Goal: Navigation & Orientation: Find specific page/section

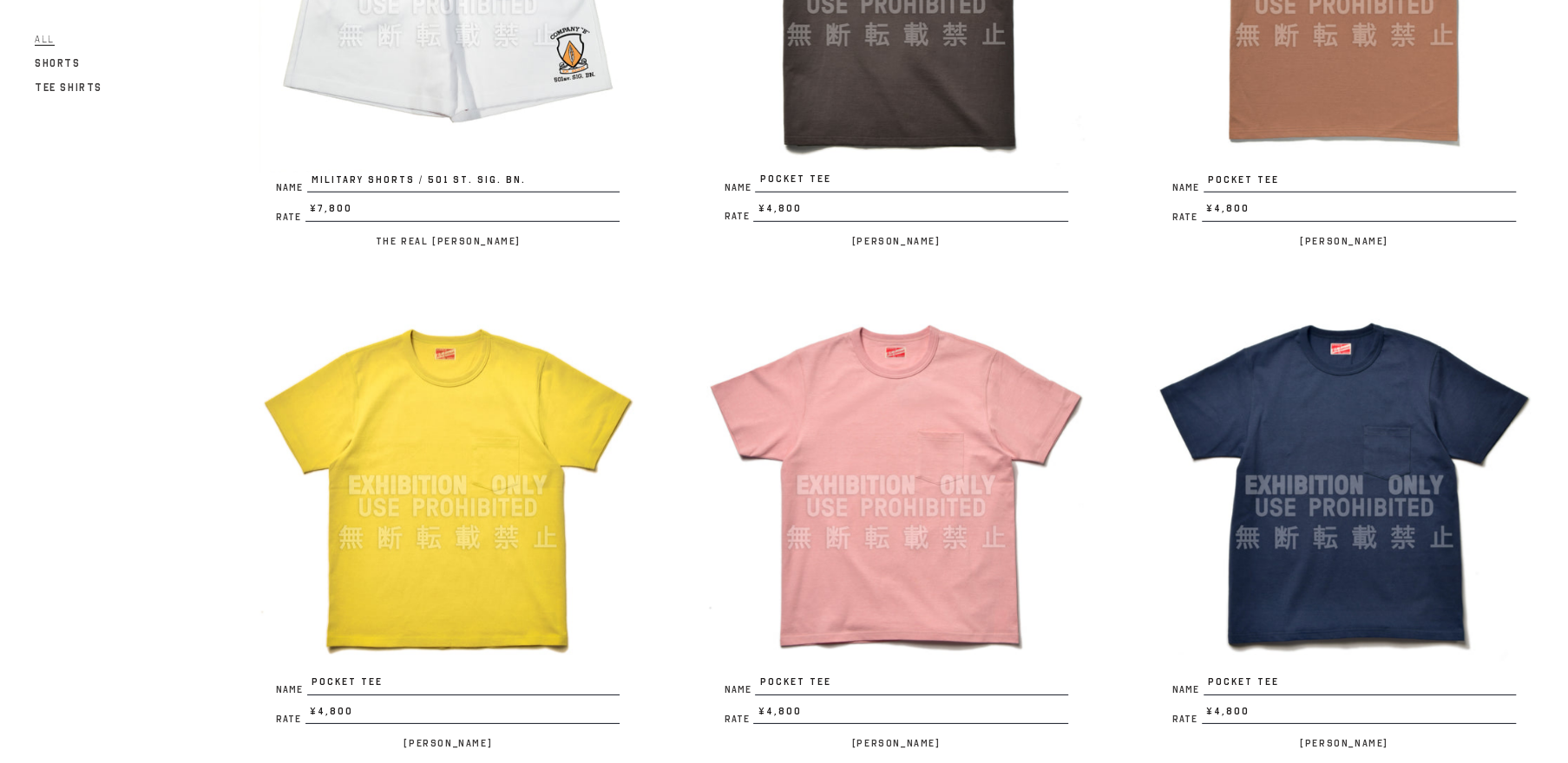
scroll to position [3935, 0]
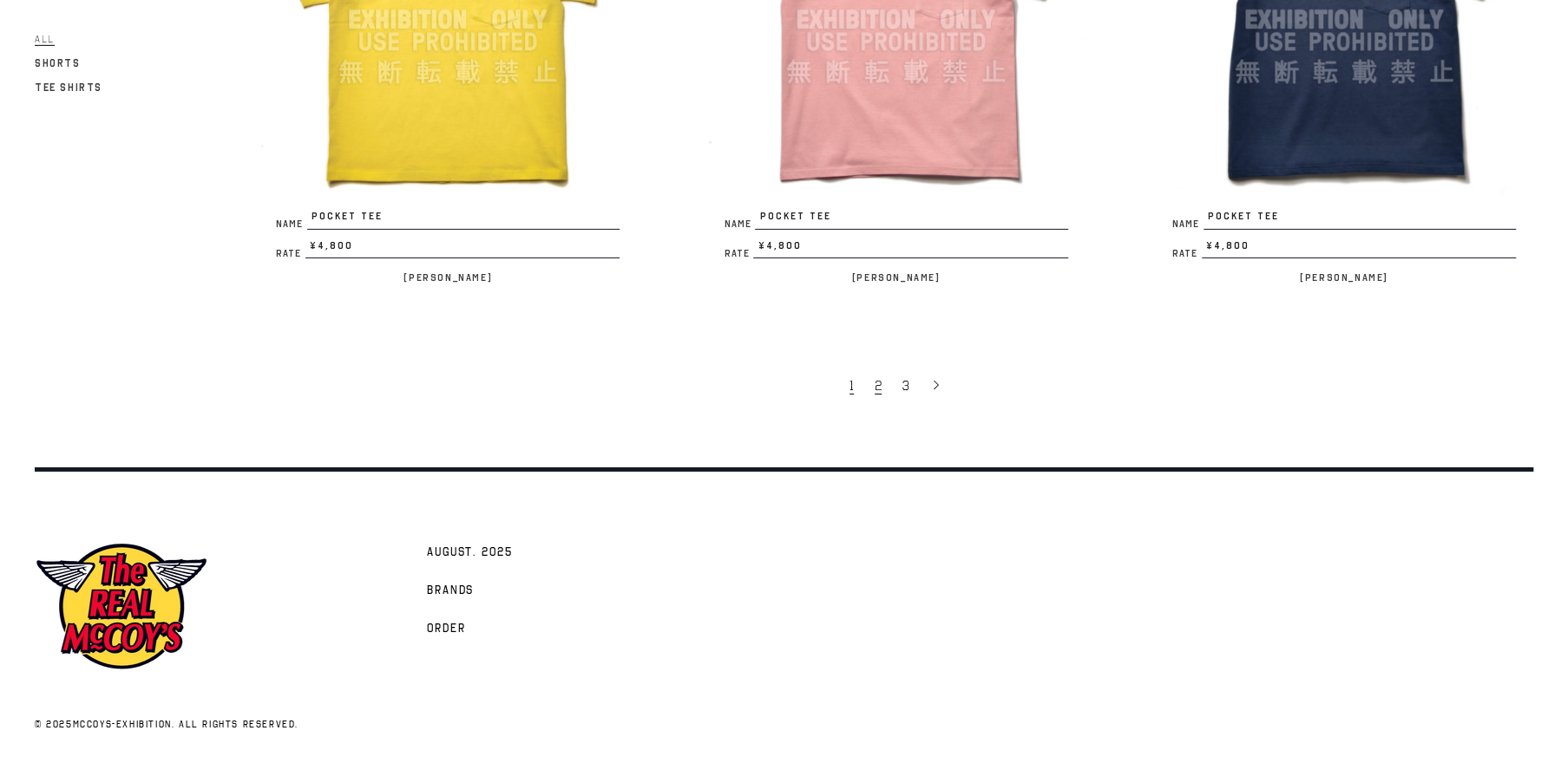
click at [878, 382] on span "2" at bounding box center [878, 385] width 7 height 18
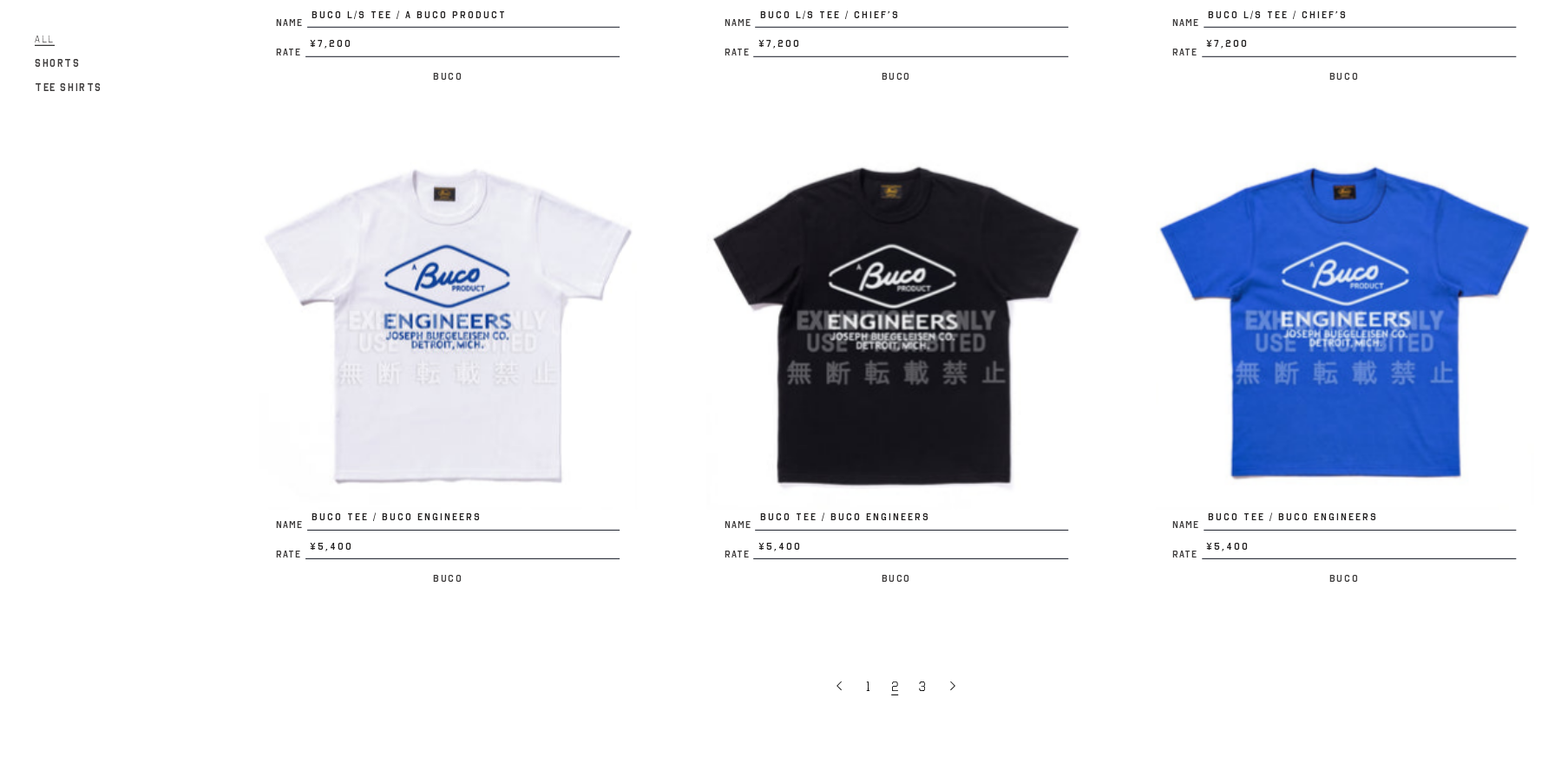
scroll to position [3935, 0]
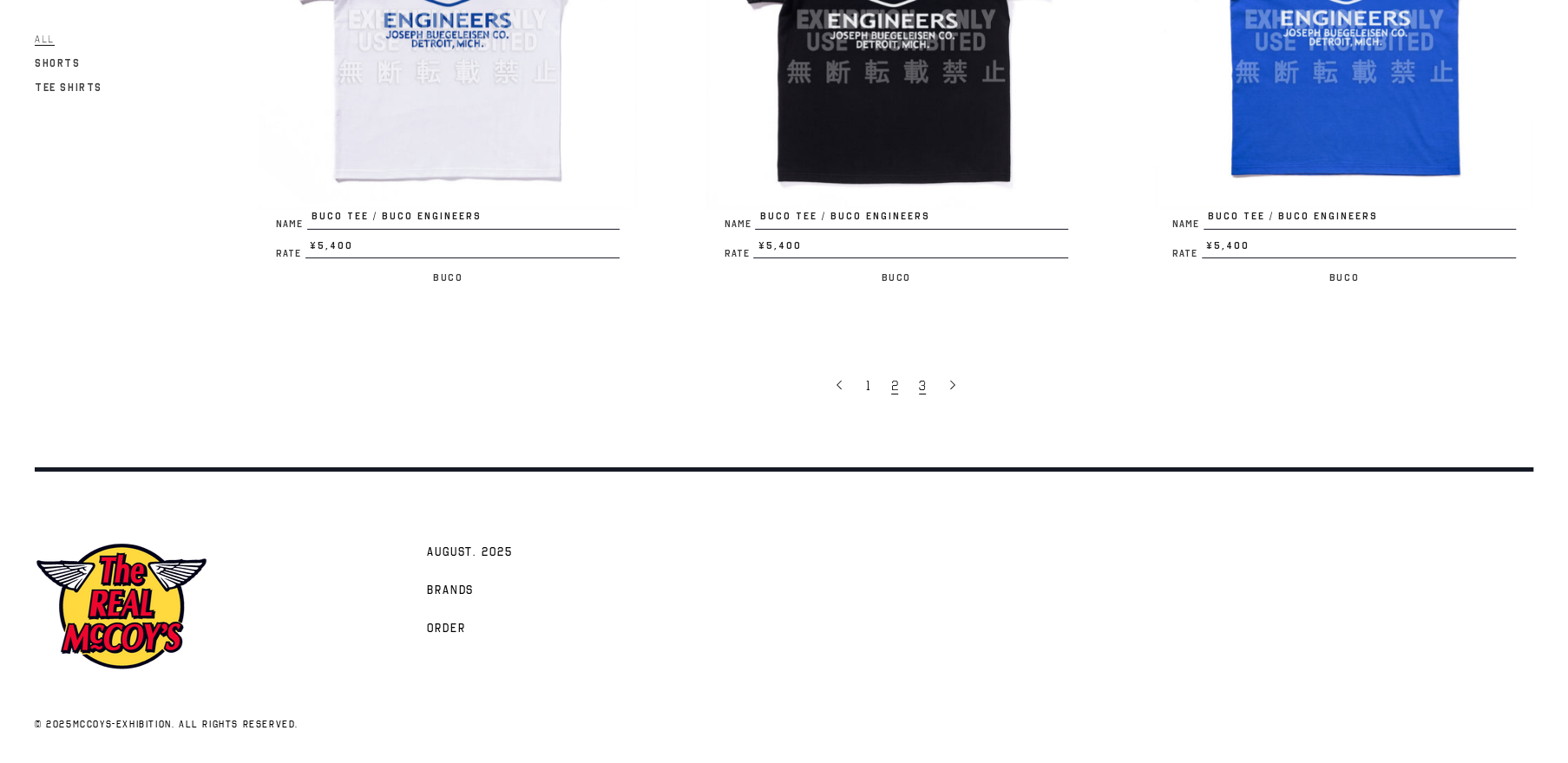
click at [918, 383] on link "3" at bounding box center [924, 385] width 28 height 37
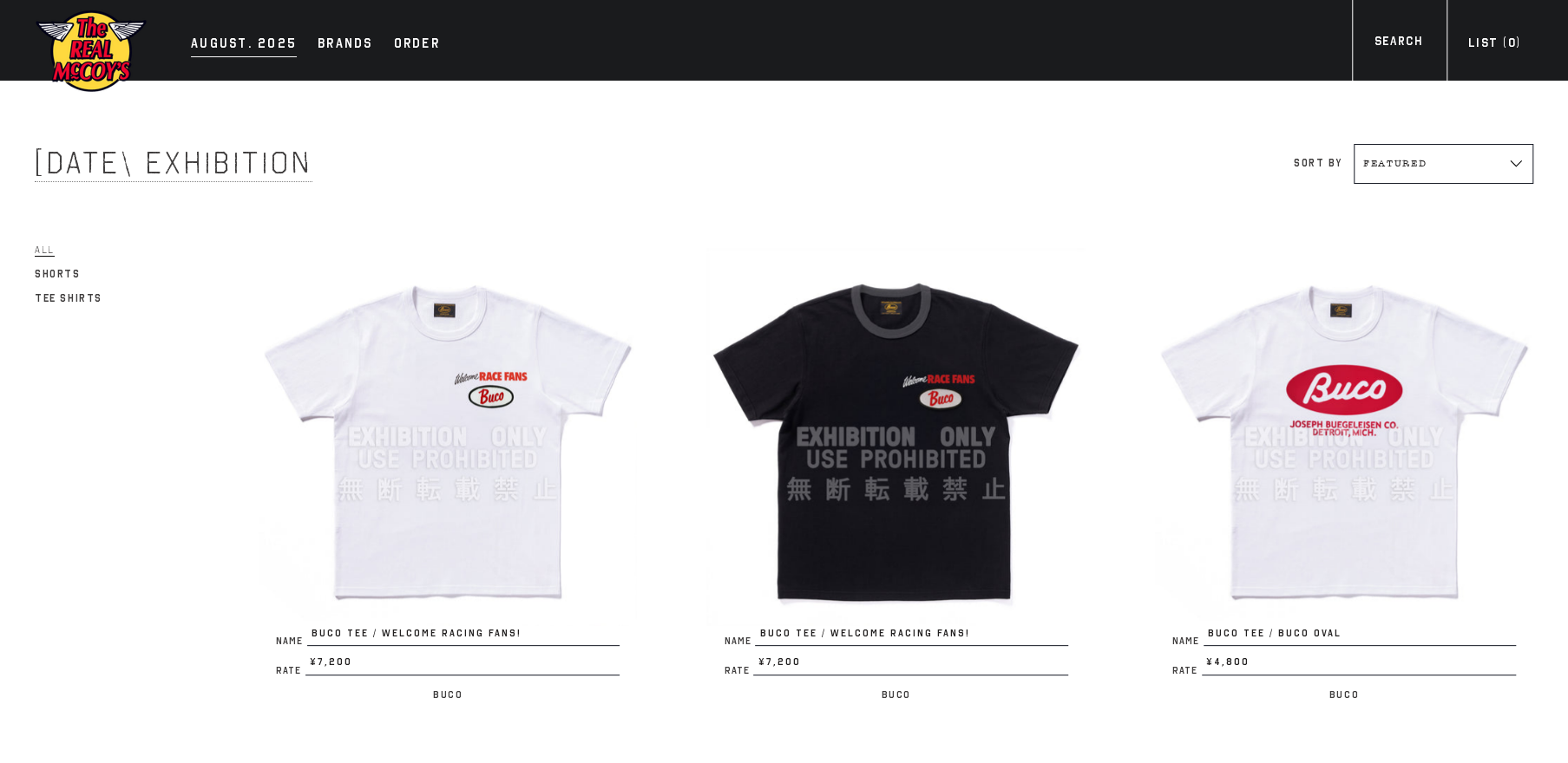
click at [265, 38] on div "AUGUST. 2025" at bounding box center [243, 45] width 106 height 24
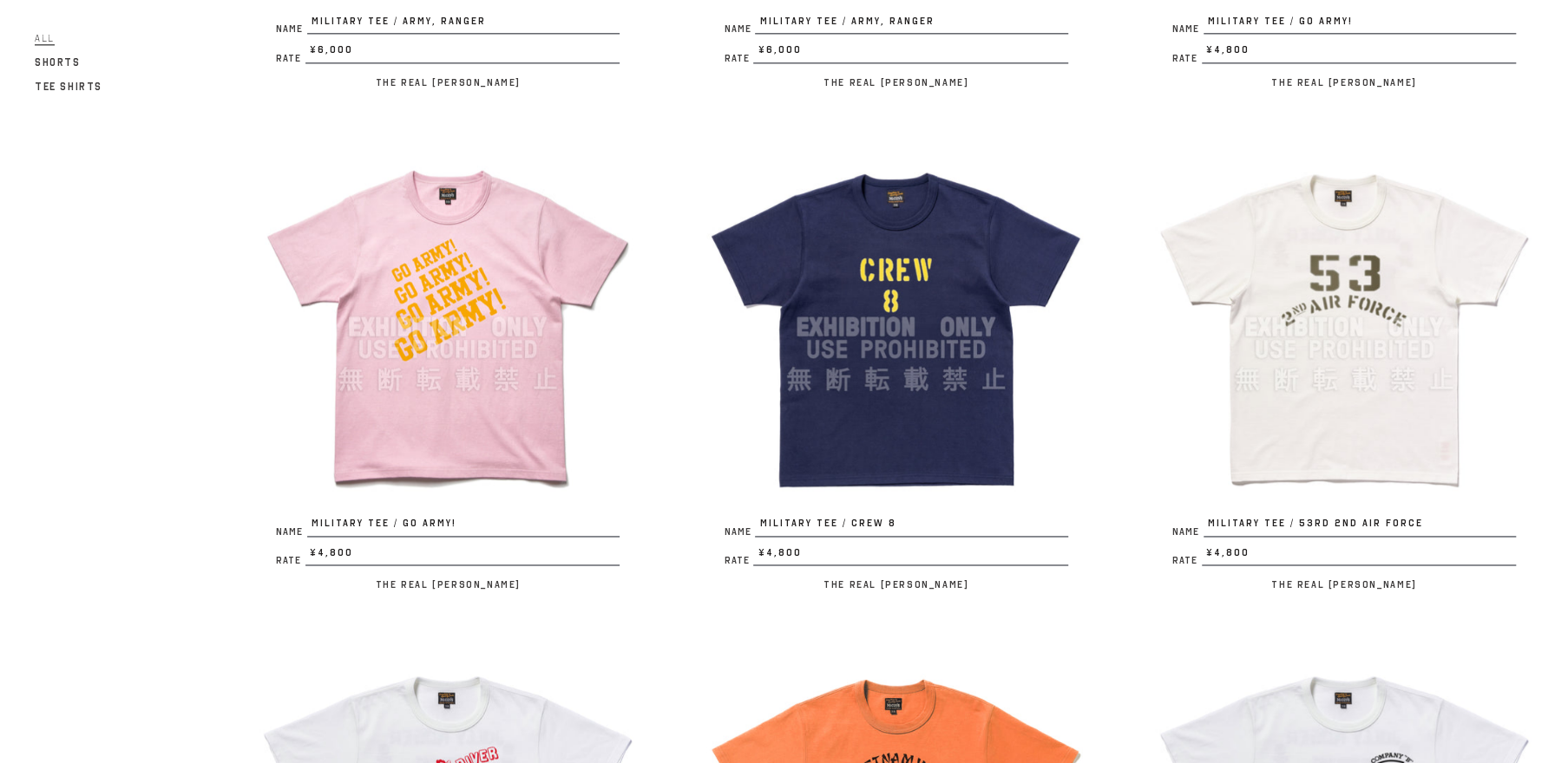
scroll to position [1651, 0]
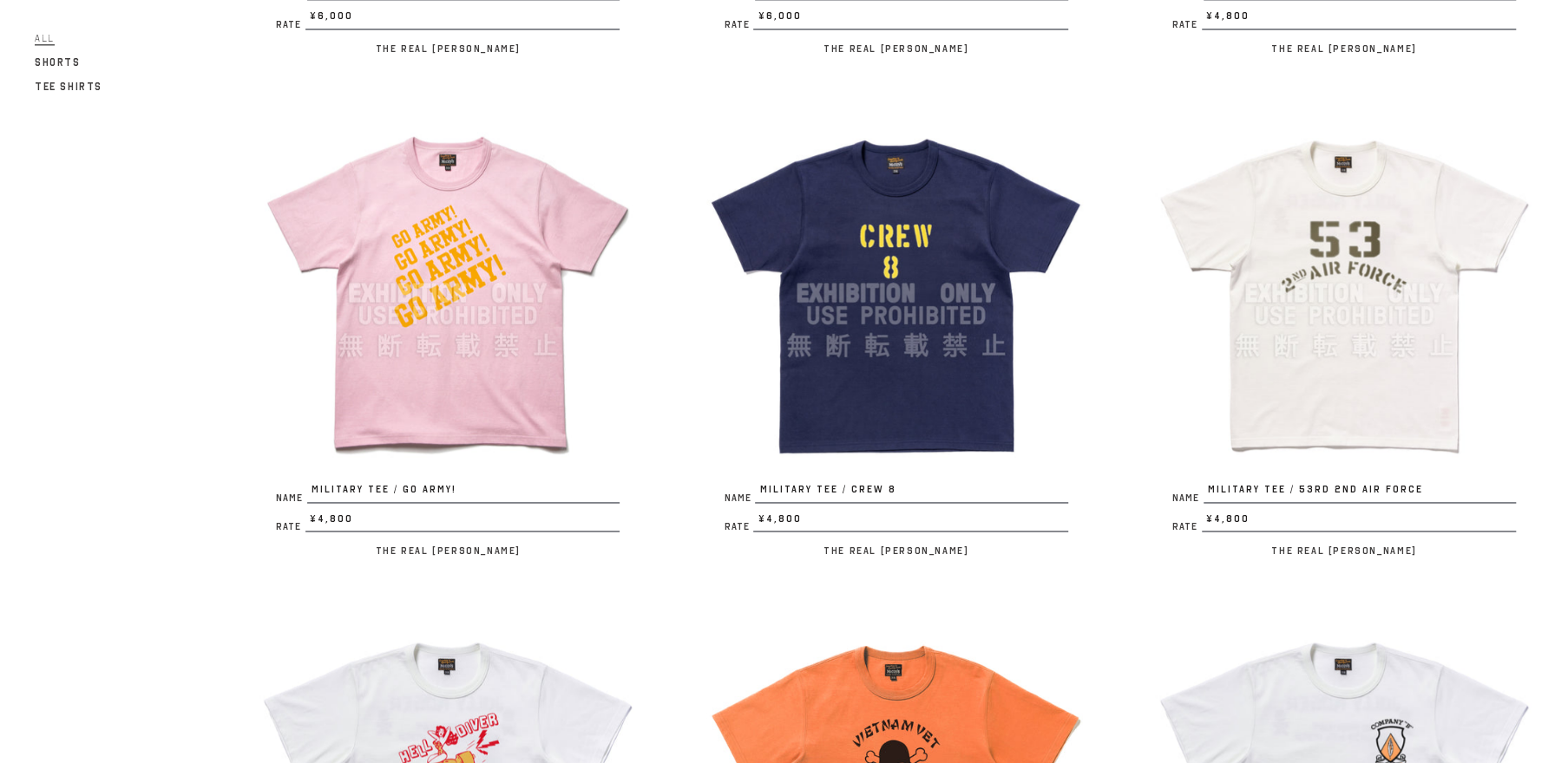
click at [1367, 332] on img at bounding box center [1344, 293] width 378 height 378
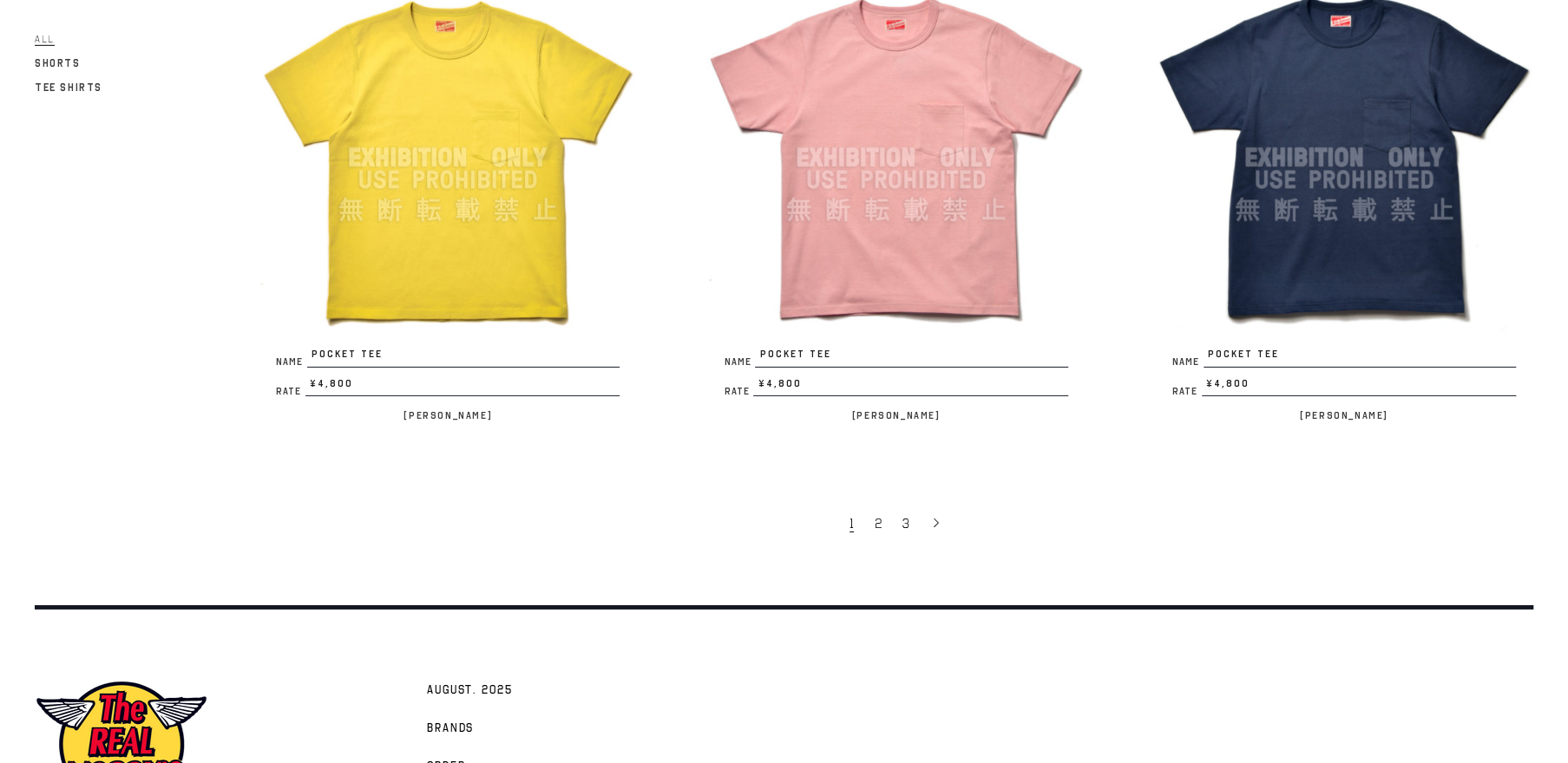
scroll to position [3935, 0]
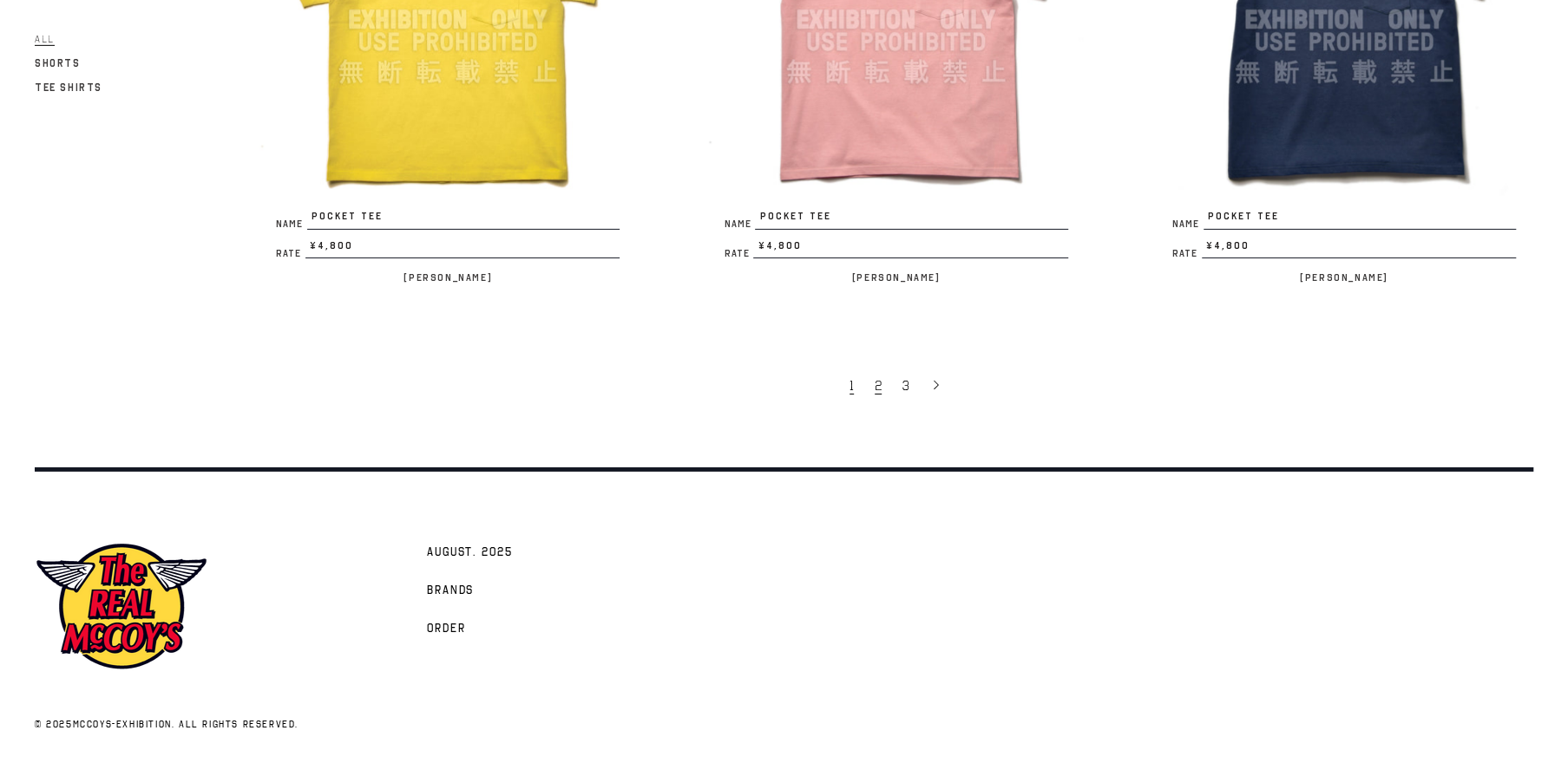
click at [877, 380] on span "2" at bounding box center [878, 385] width 7 height 18
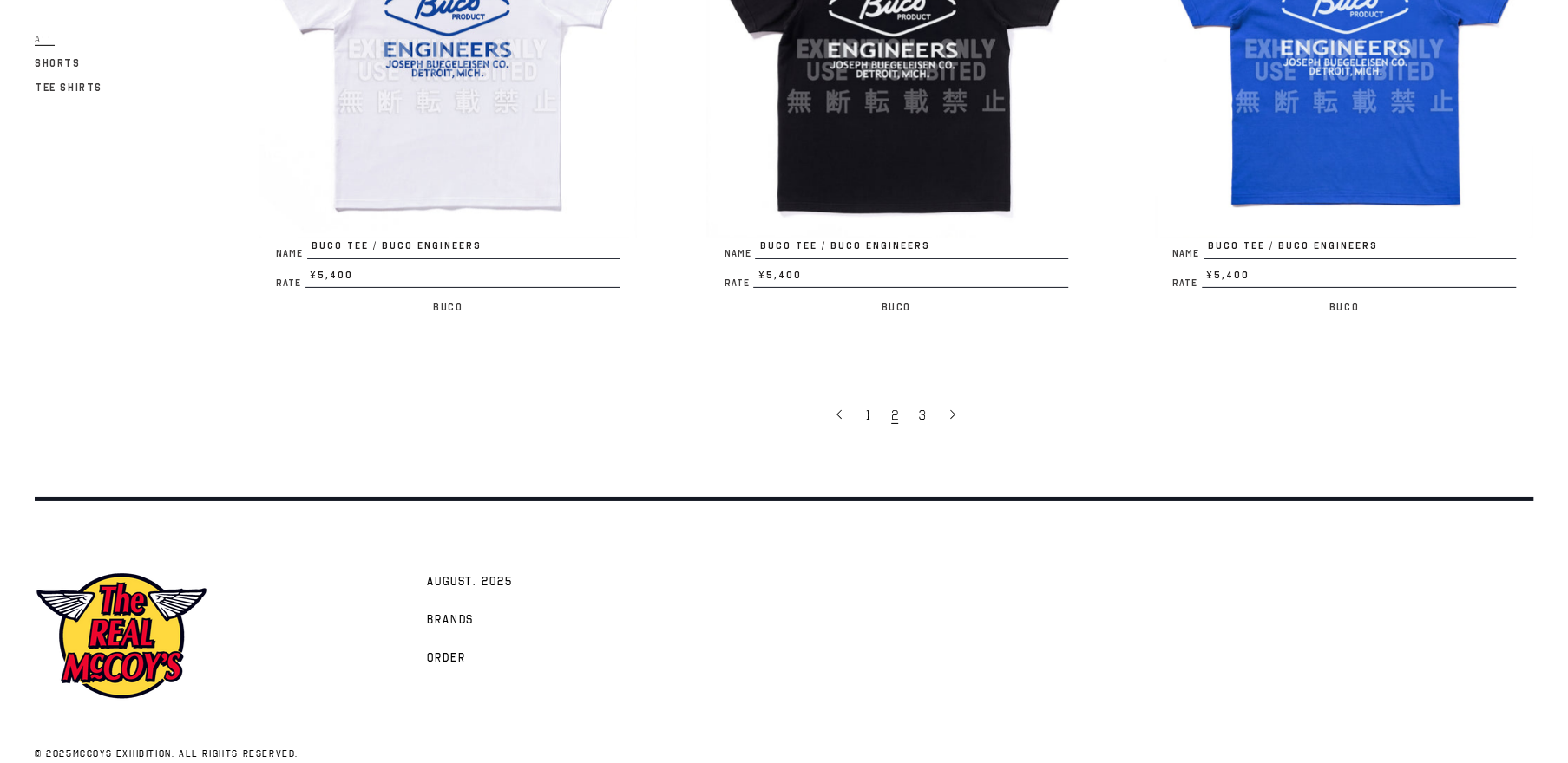
scroll to position [3935, 0]
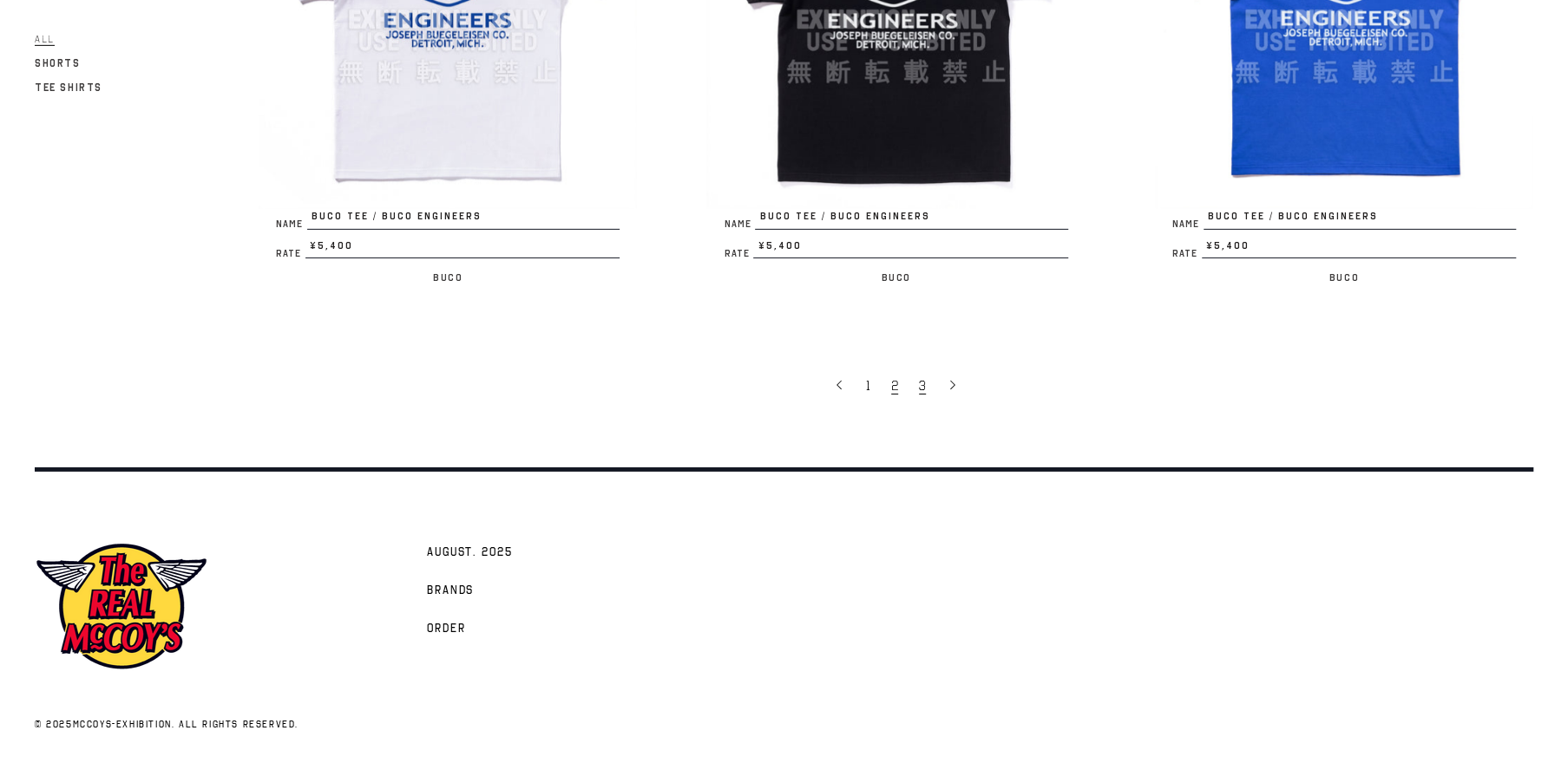
click at [922, 387] on span "3" at bounding box center [923, 385] width 7 height 18
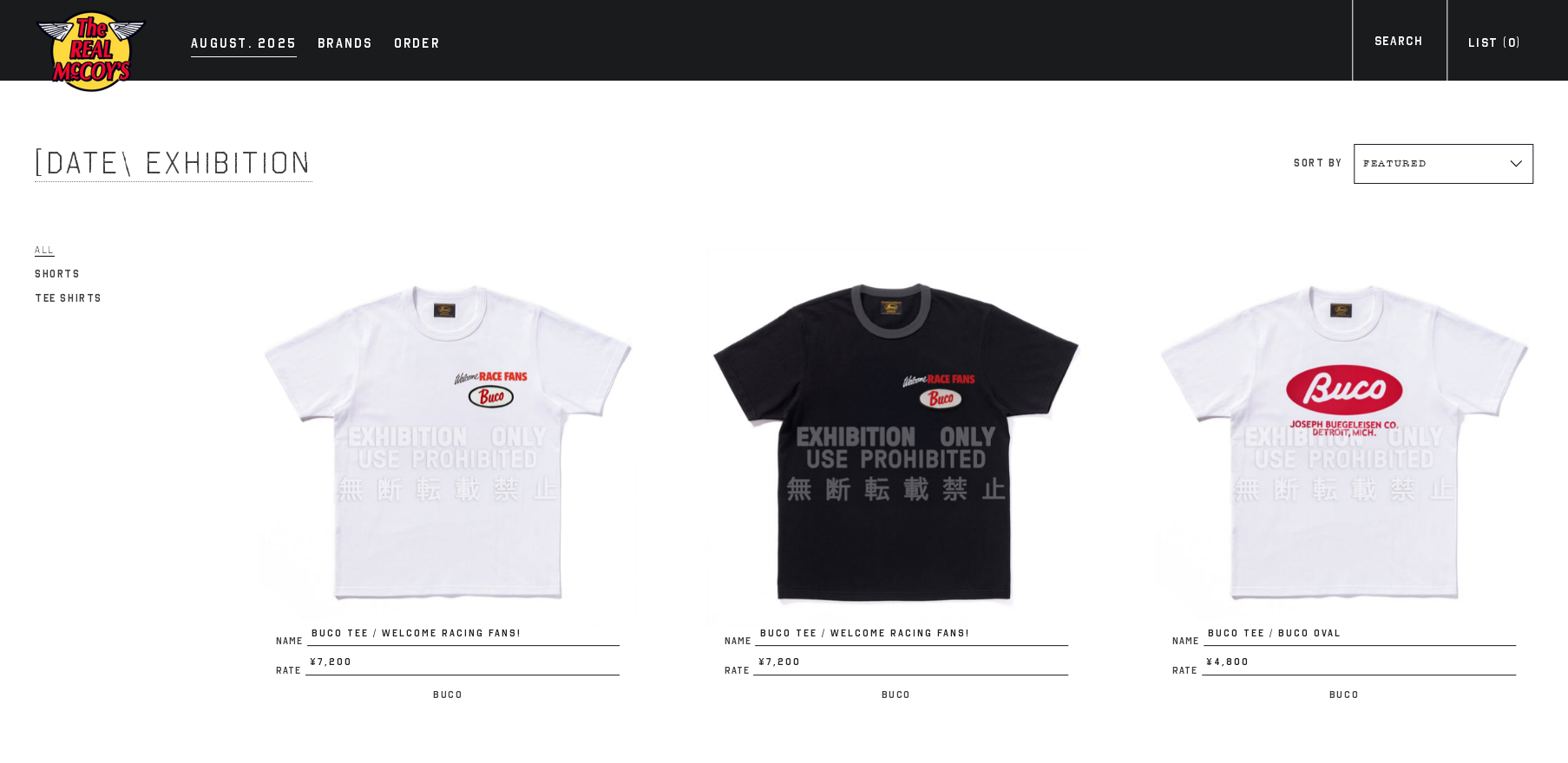
click at [216, 52] on div "AUGUST. 2025" at bounding box center [243, 45] width 106 height 24
